Goal: Task Accomplishment & Management: Manage account settings

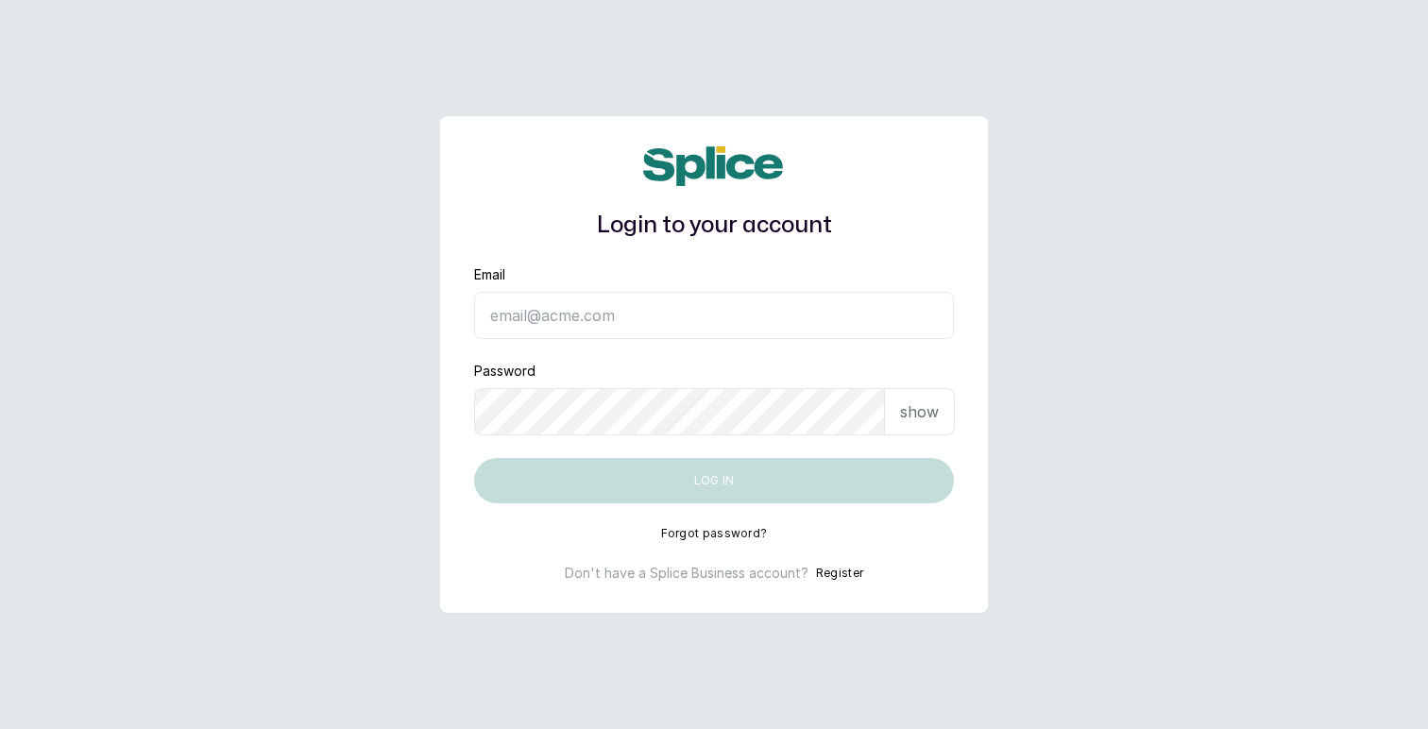
click at [572, 316] on input "Email" at bounding box center [714, 315] width 480 height 47
type input "[EMAIL_ADDRESS][DOMAIN_NAME]"
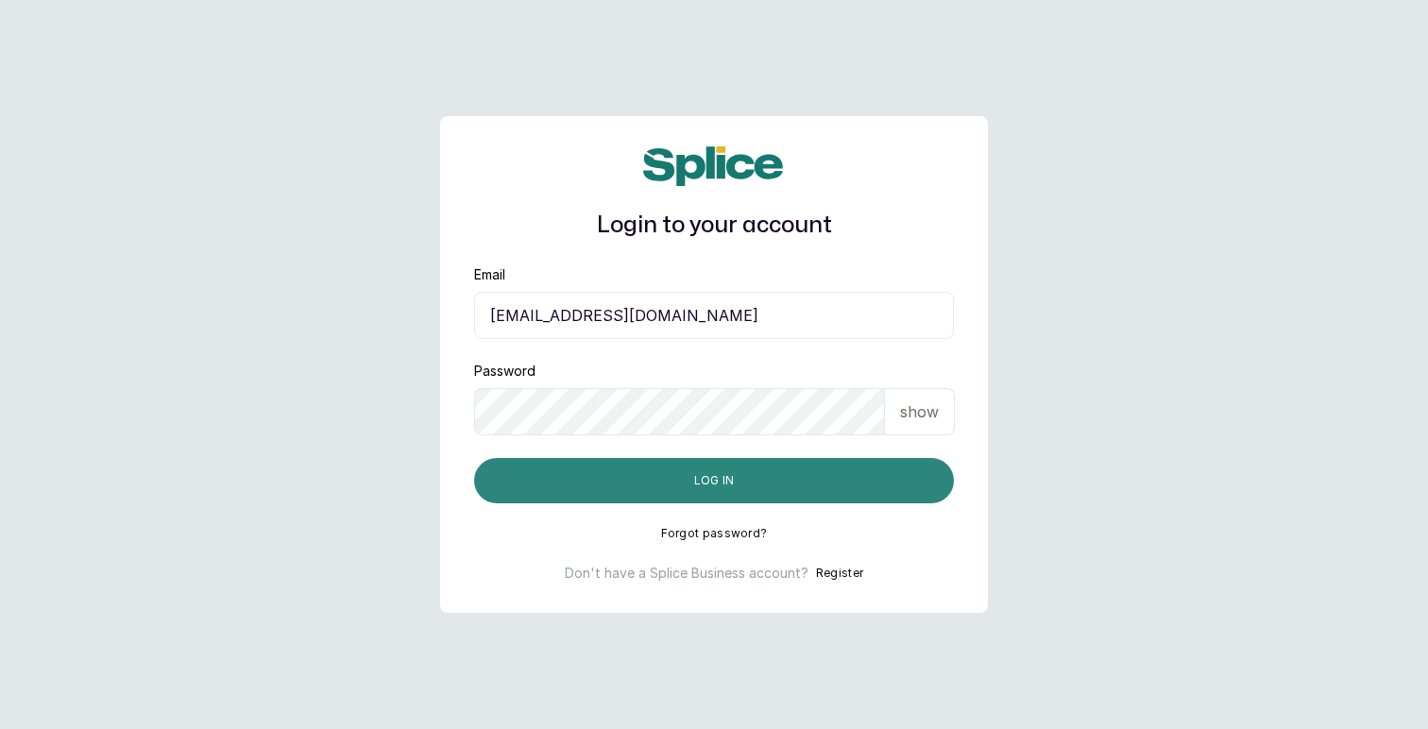
click at [719, 475] on button "Log in" at bounding box center [714, 480] width 480 height 45
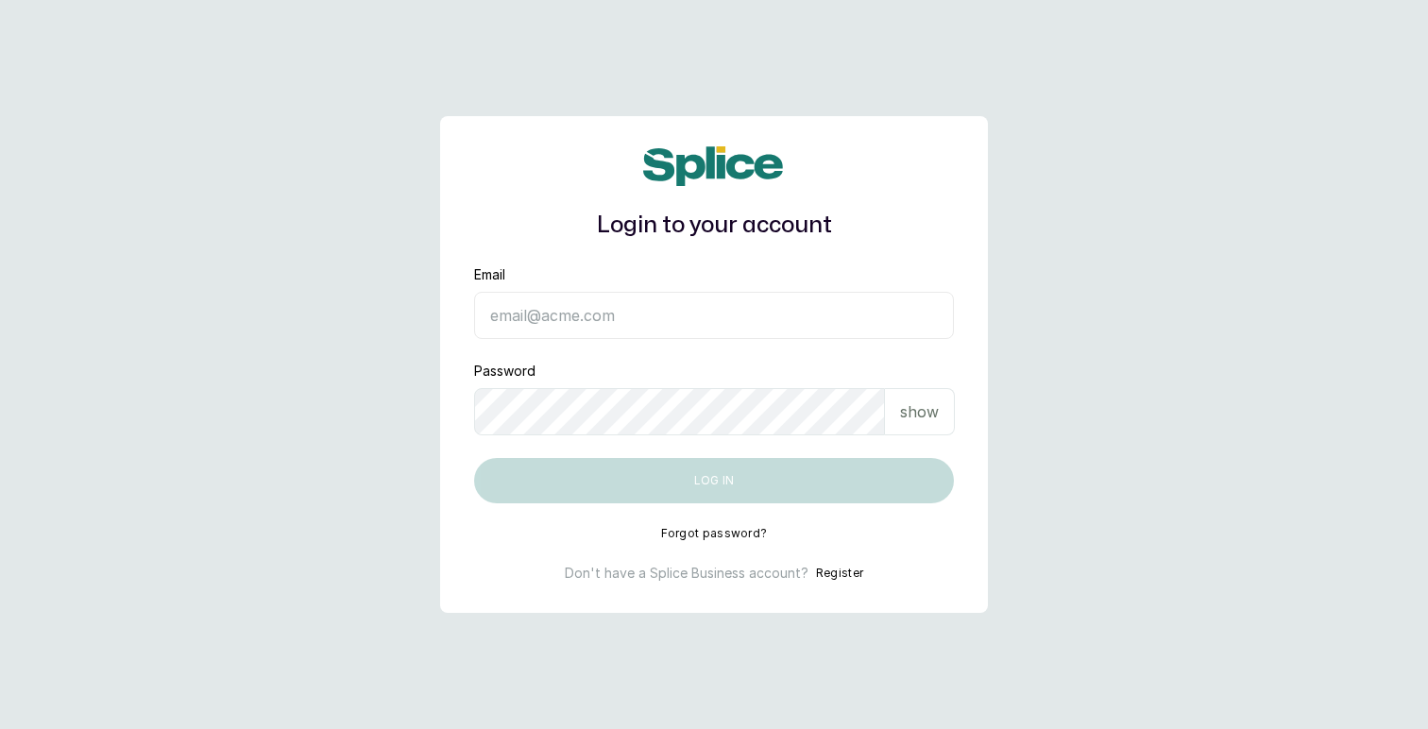
click at [621, 316] on input "Email" at bounding box center [714, 315] width 480 height 47
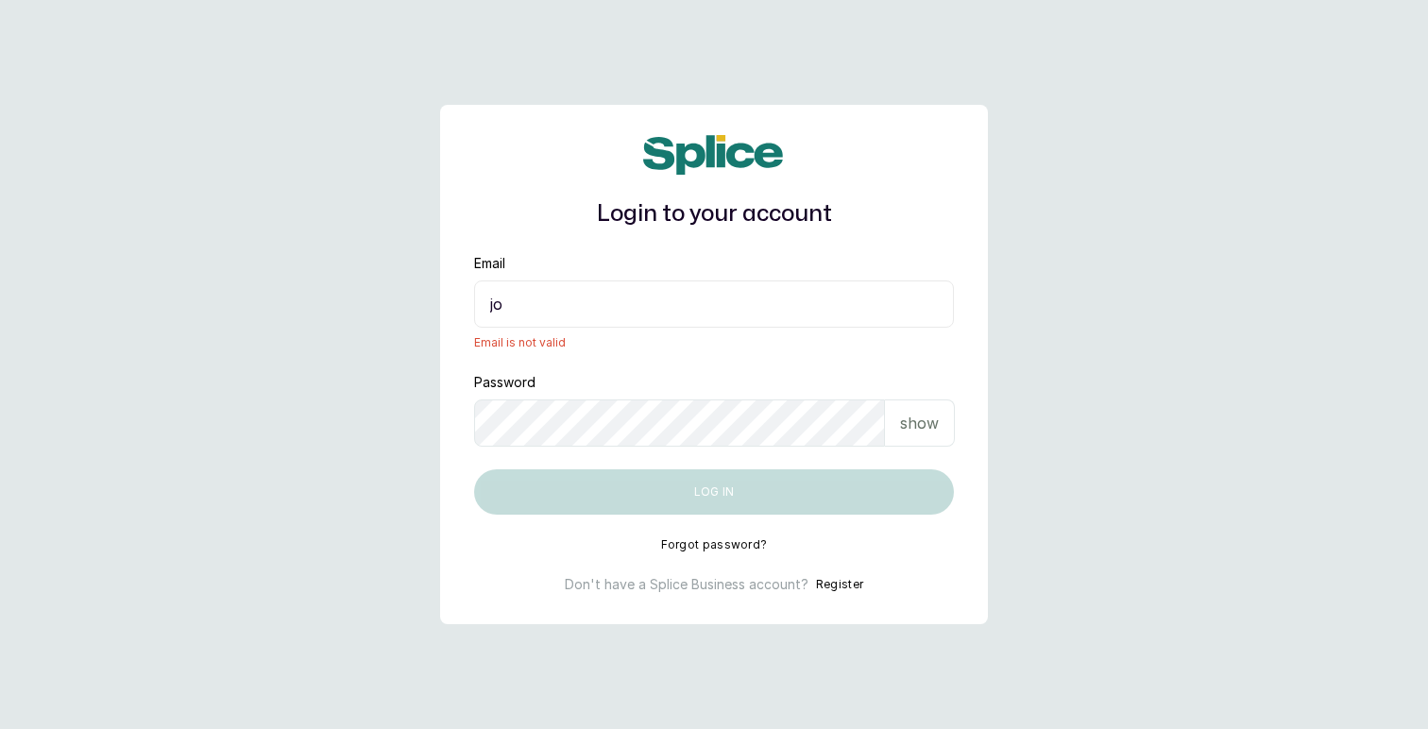
type input "[EMAIL_ADDRESS][DOMAIN_NAME]"
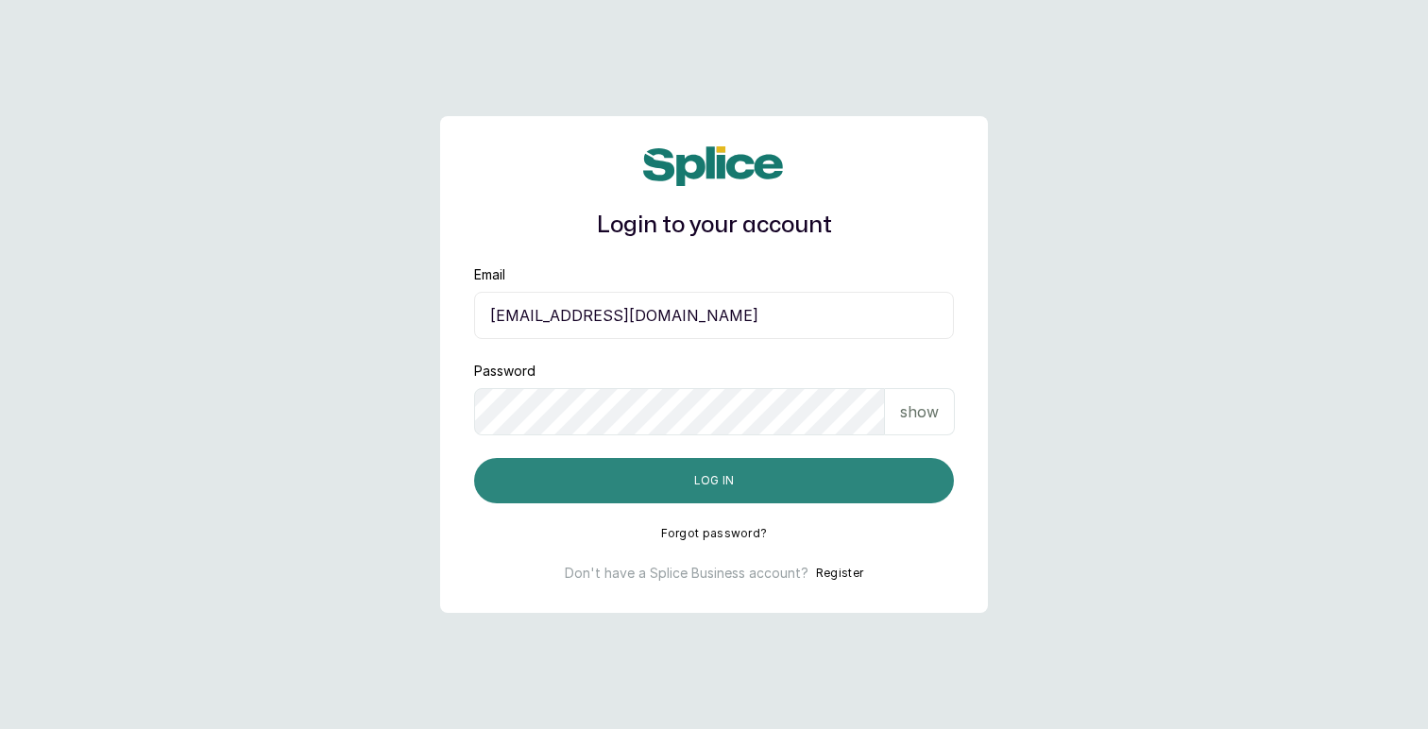
click at [689, 482] on button "Log in" at bounding box center [714, 480] width 480 height 45
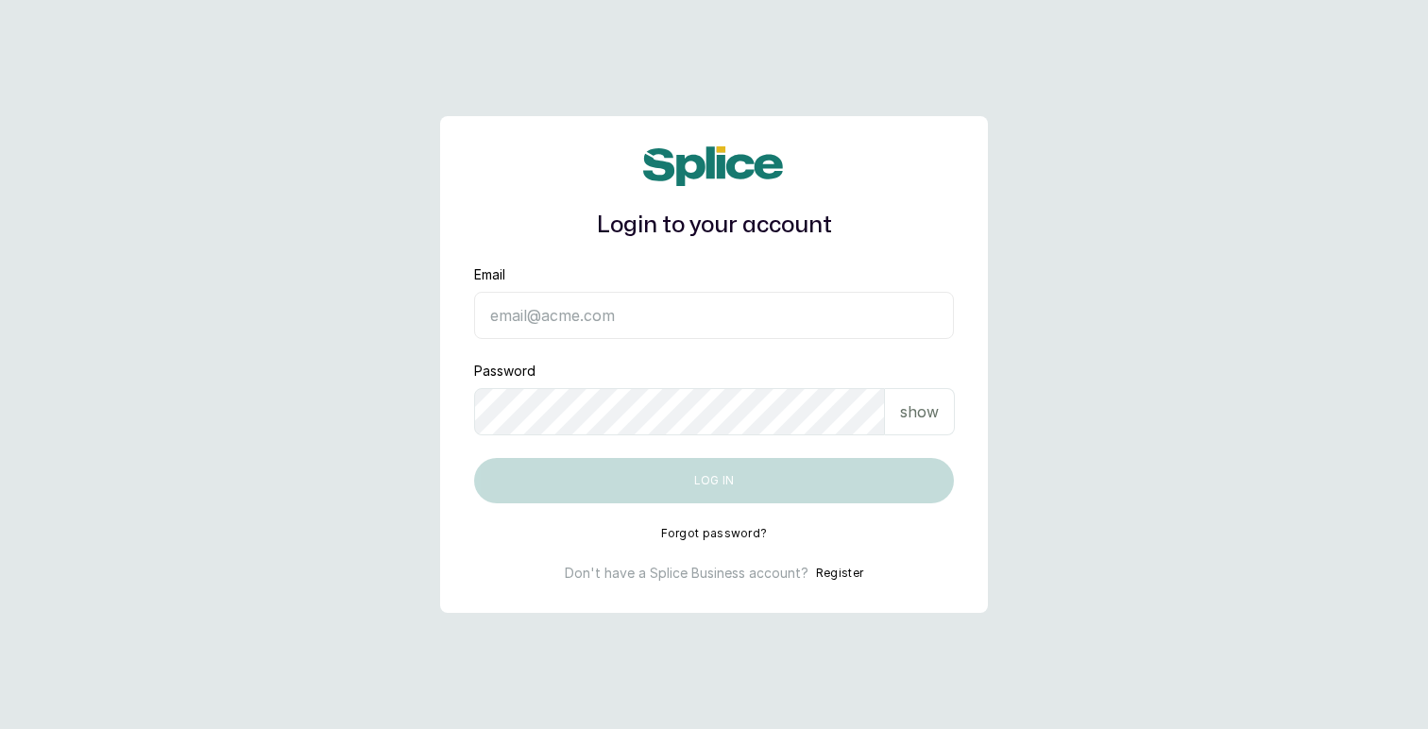
click at [666, 315] on input "Email" at bounding box center [714, 315] width 480 height 47
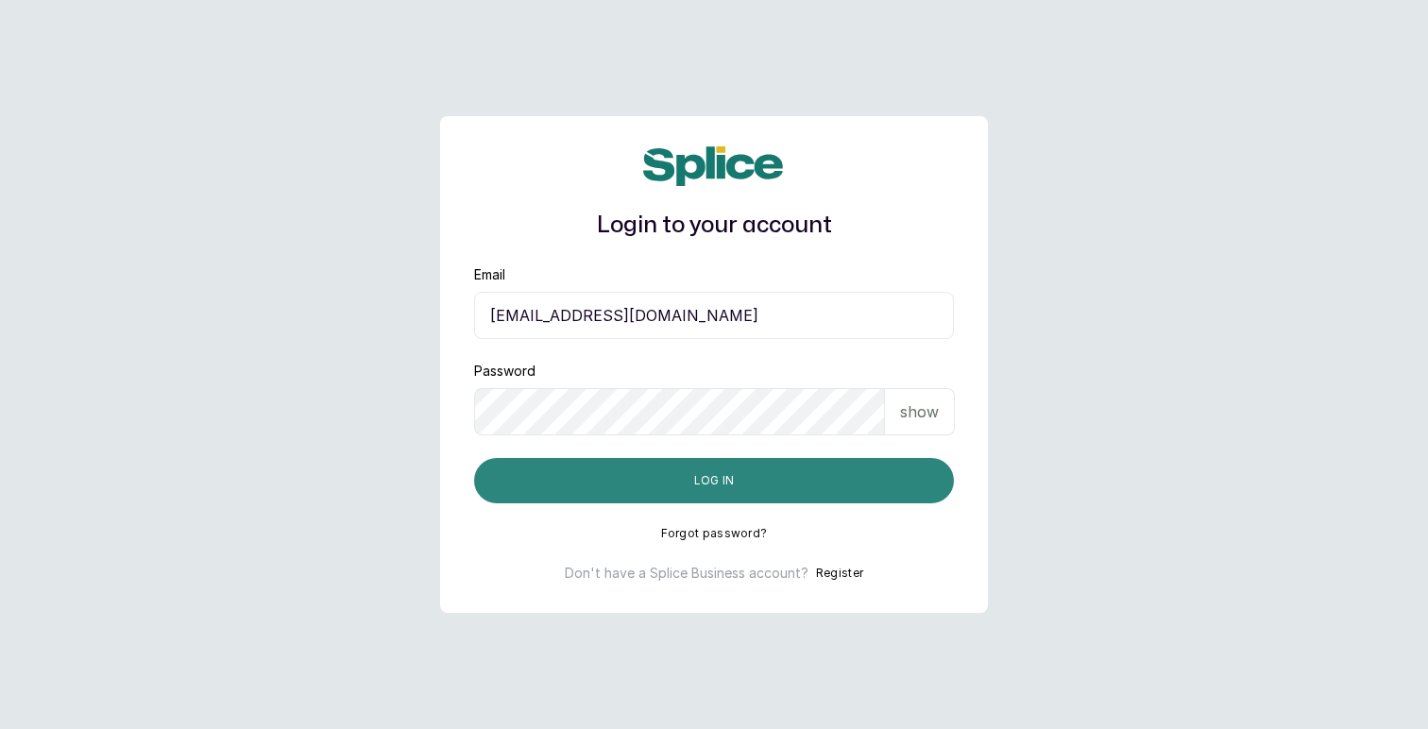
click at [707, 473] on button "Log in" at bounding box center [714, 480] width 480 height 45
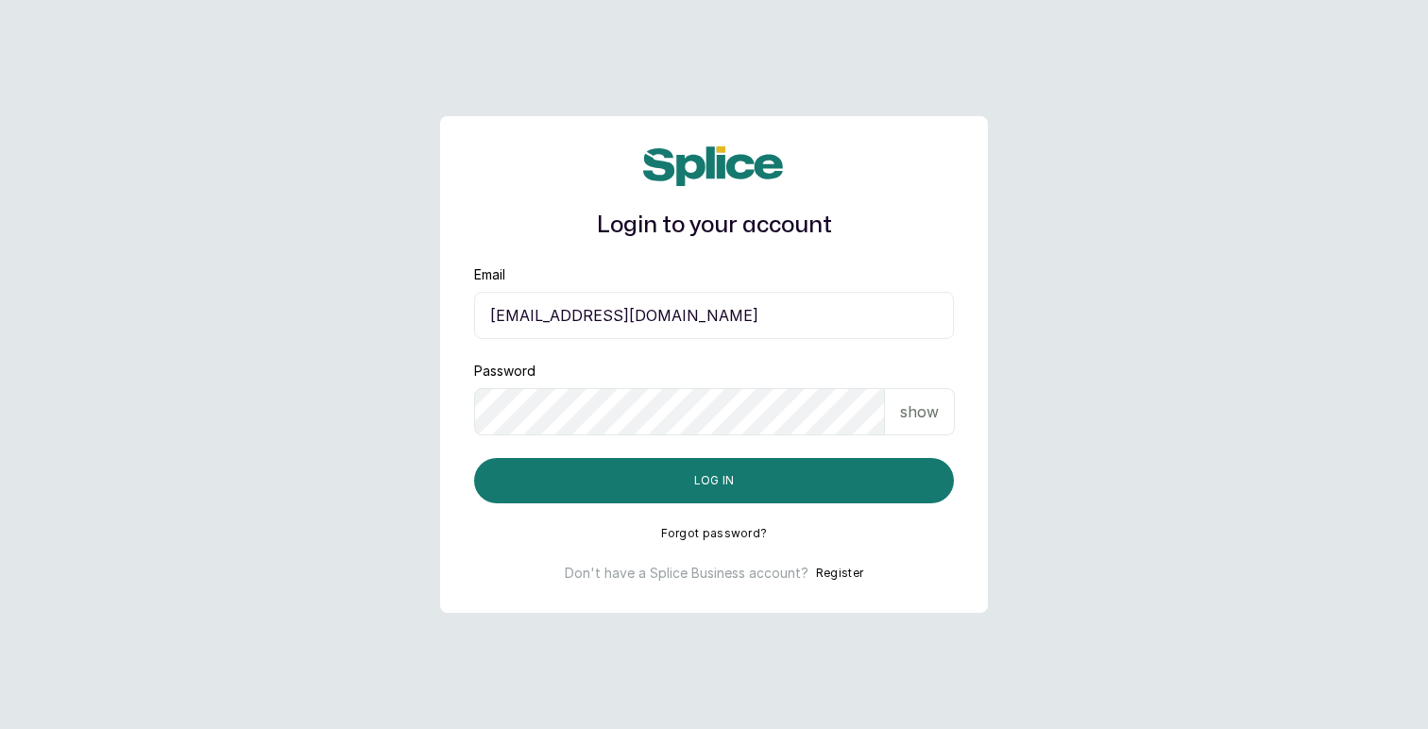
click at [587, 322] on input "layo@withsplice.com" at bounding box center [714, 315] width 480 height 47
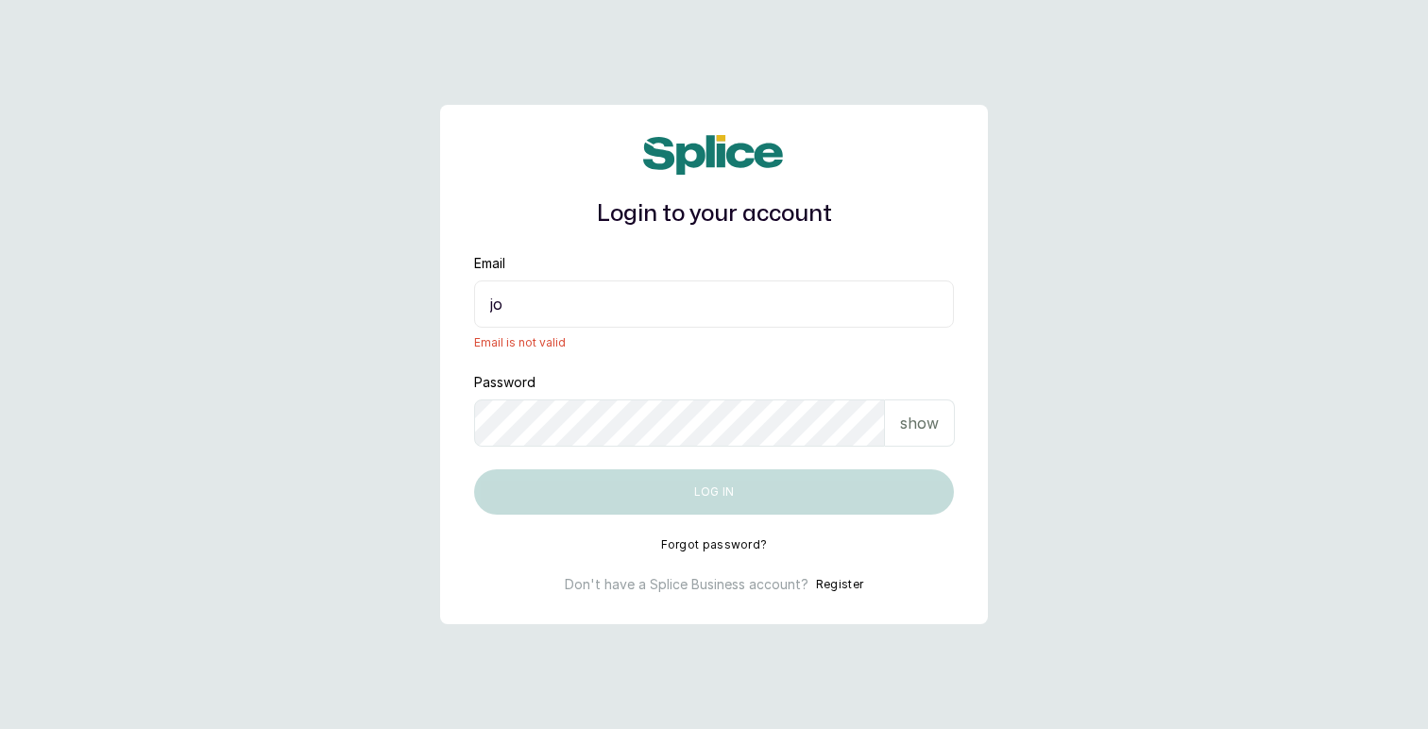
type input "joy.a@thebraidingvault.com"
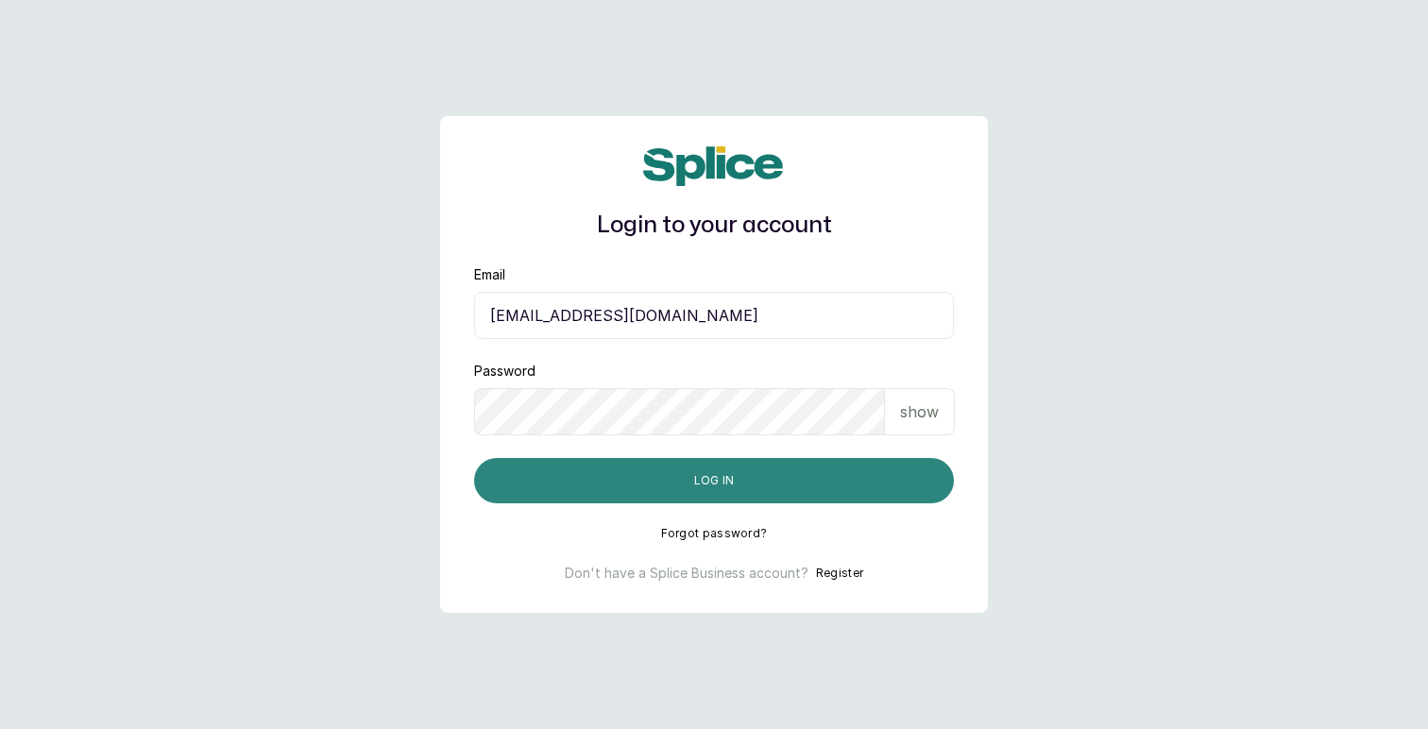
click at [660, 481] on button "Log in" at bounding box center [714, 480] width 480 height 45
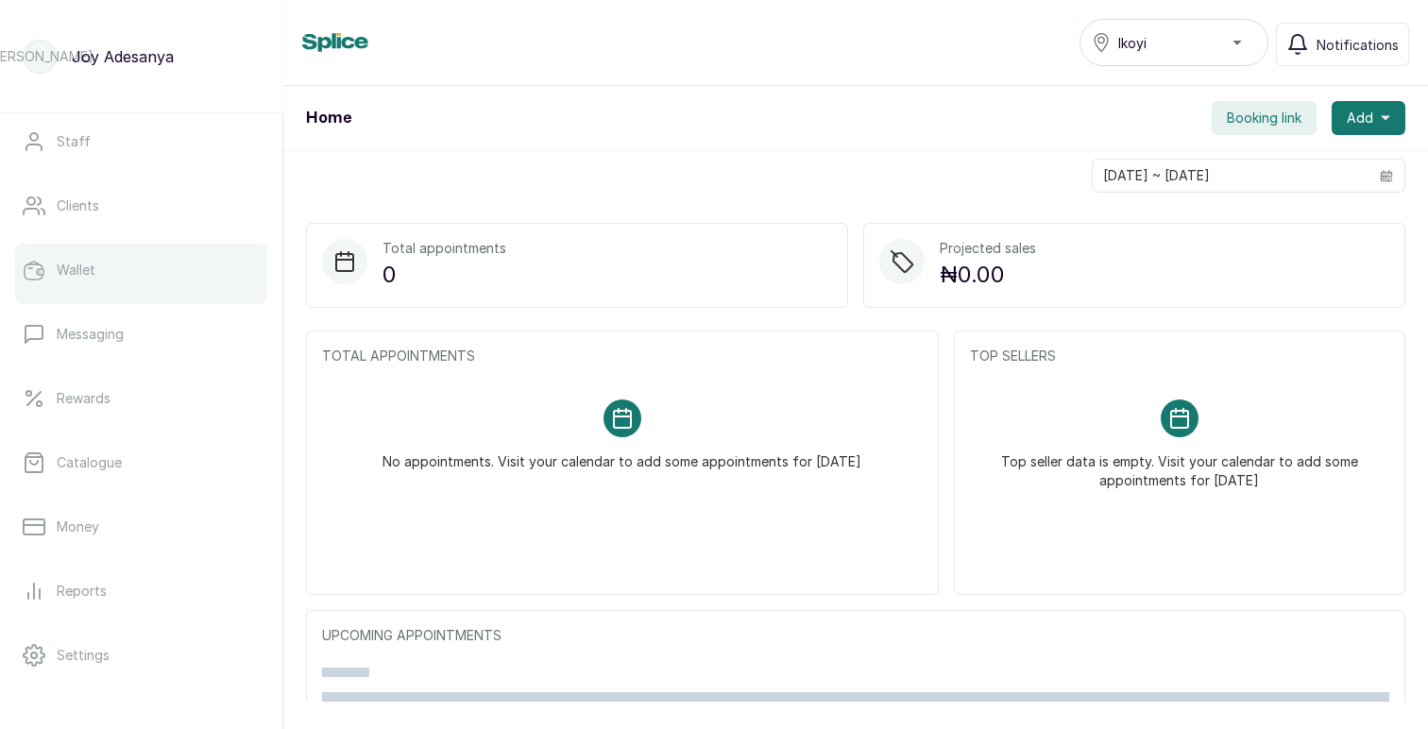
scroll to position [327, 0]
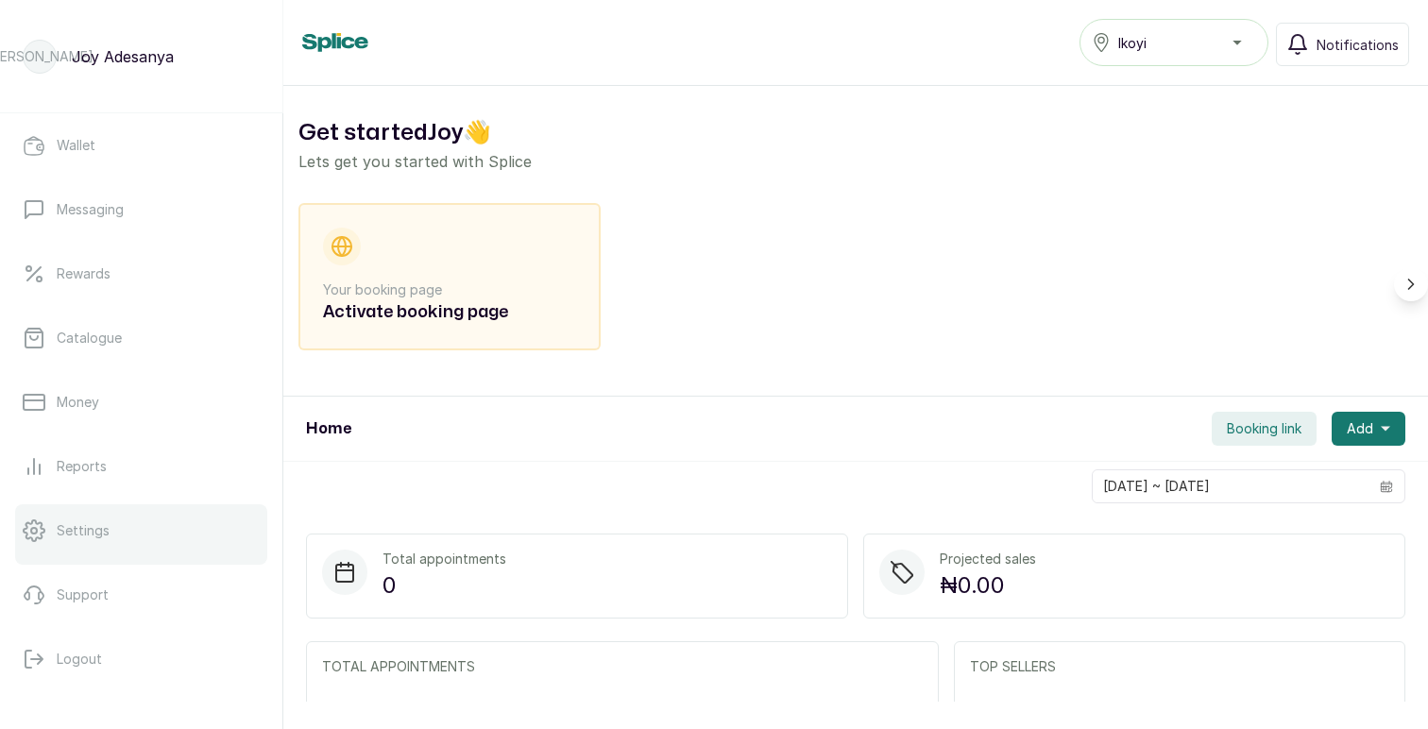
click at [95, 541] on link "Settings" at bounding box center [141, 530] width 252 height 53
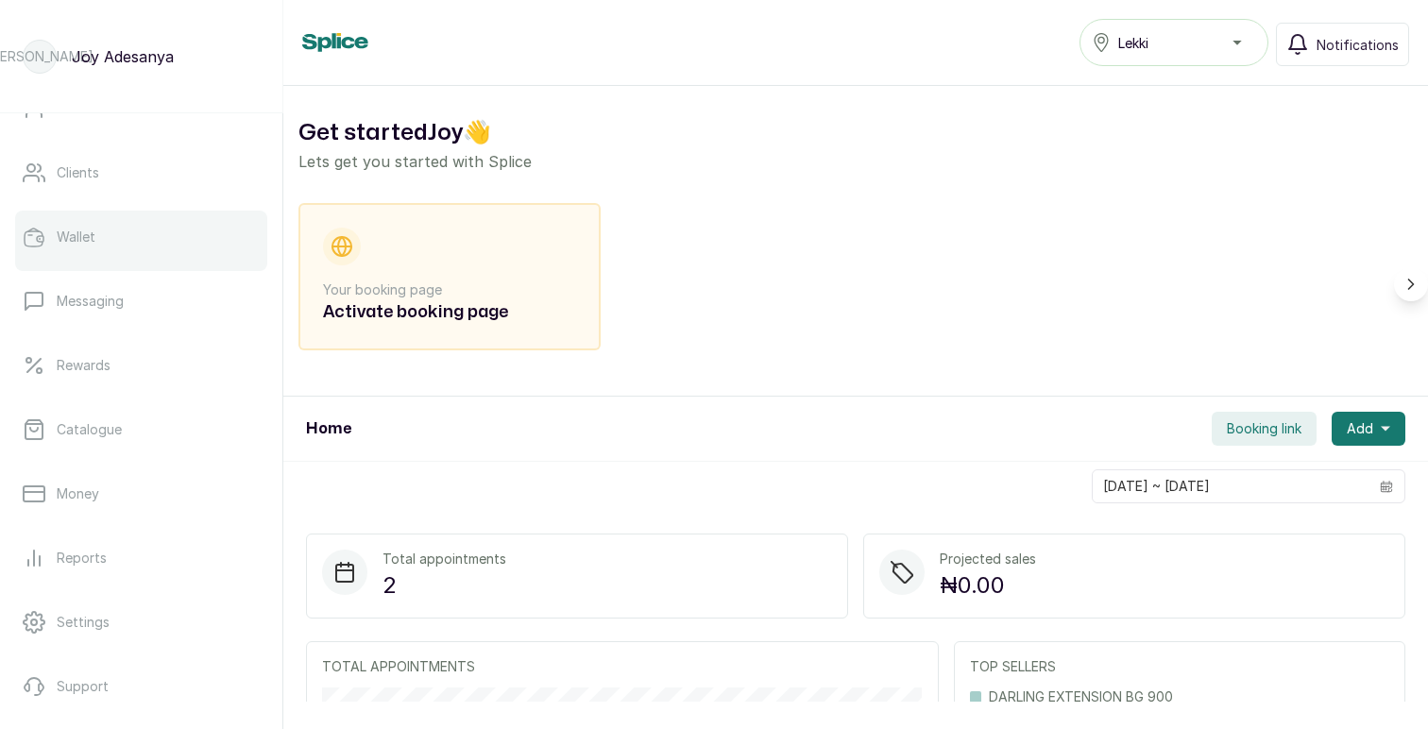
scroll to position [327, 0]
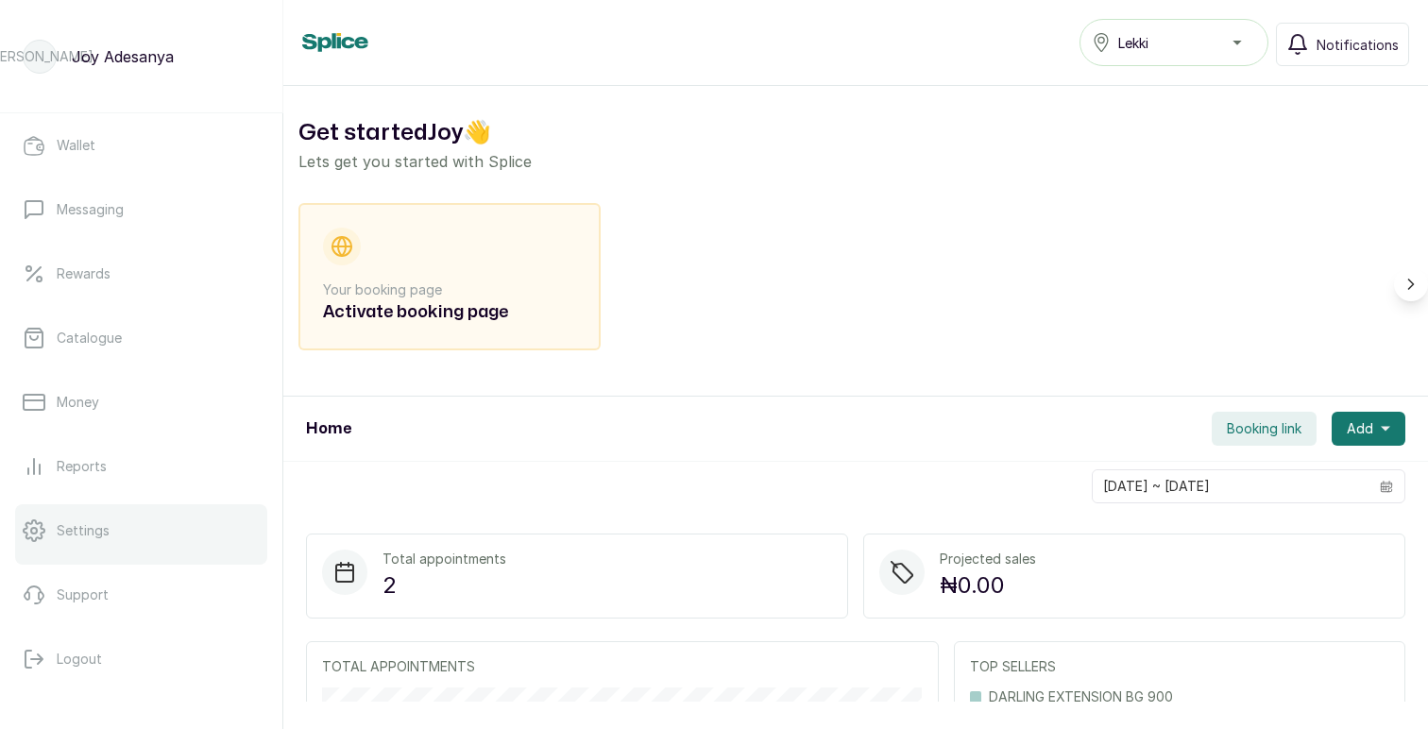
click at [85, 532] on p "Settings" at bounding box center [83, 530] width 53 height 19
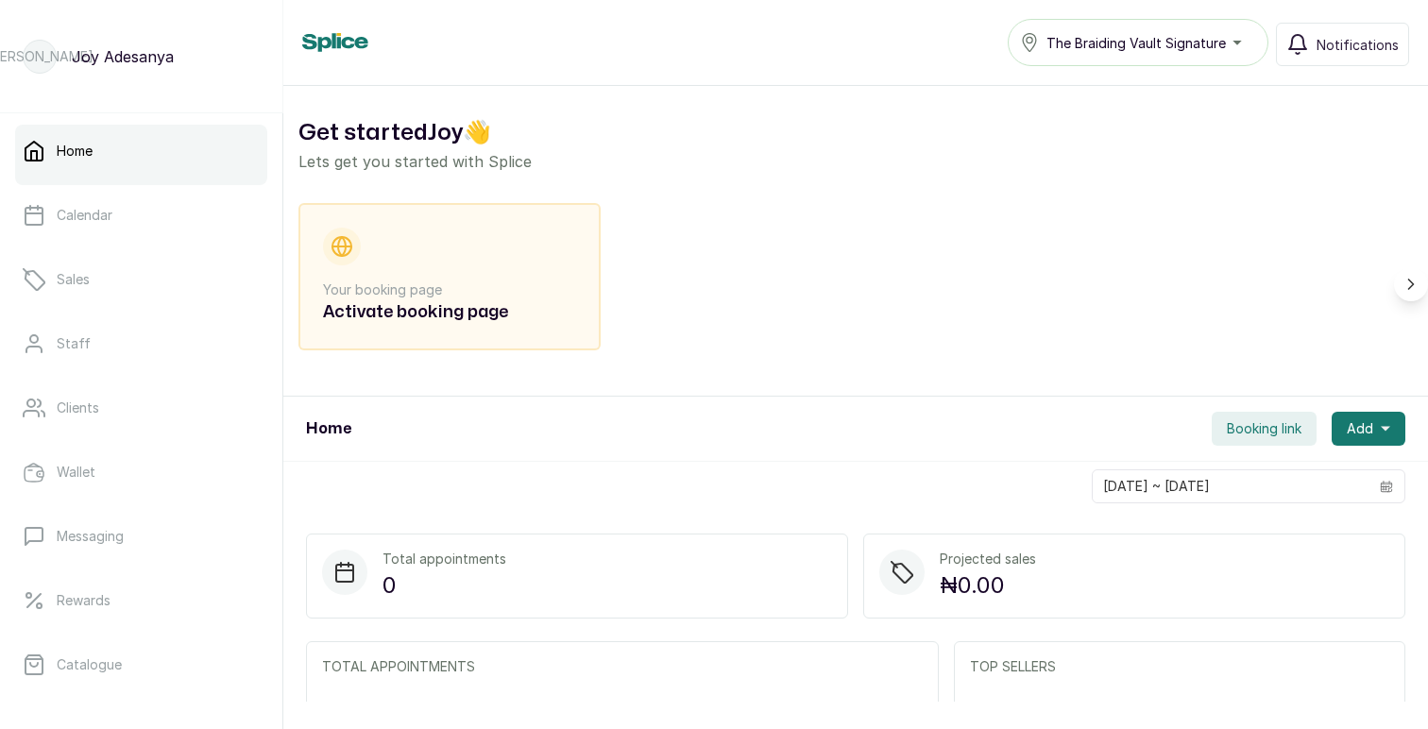
click at [1218, 55] on button "The Braiding Vault Signature" at bounding box center [1138, 42] width 261 height 47
